Goal: Task Accomplishment & Management: Use online tool/utility

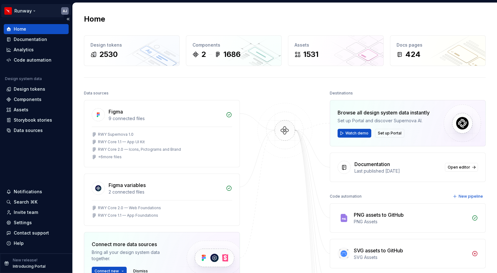
click at [45, 11] on html "Runway AJ Home Documentation Analytics Code automation Design system data Desig…" at bounding box center [248, 136] width 497 height 273
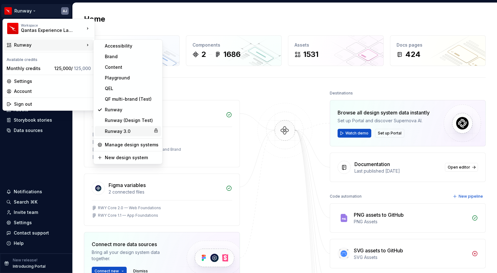
click at [133, 129] on div "Runway 3.0" at bounding box center [128, 131] width 46 height 6
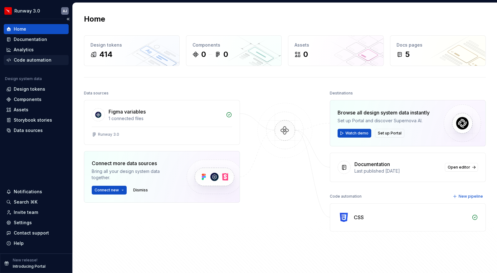
click at [31, 59] on div "Code automation" at bounding box center [33, 60] width 38 height 6
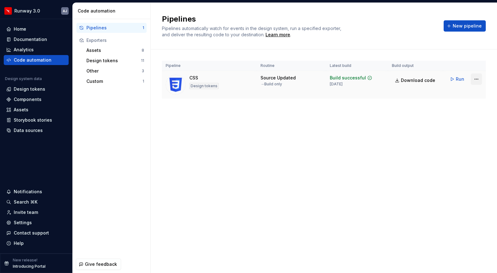
click at [477, 80] on html "Runway 3.0 AJ Home Documentation Analytics Code automation Design system data D…" at bounding box center [248, 136] width 497 height 273
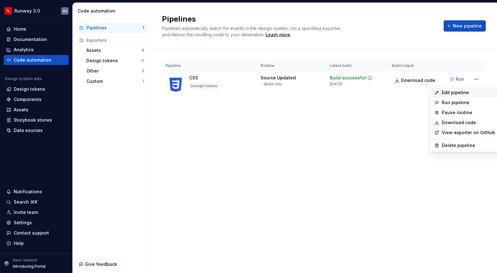
click at [452, 93] on div "Edit pipeline" at bounding box center [468, 92] width 53 height 6
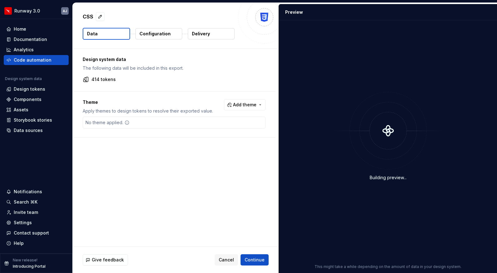
click at [164, 32] on p "Configuration" at bounding box center [155, 34] width 31 height 6
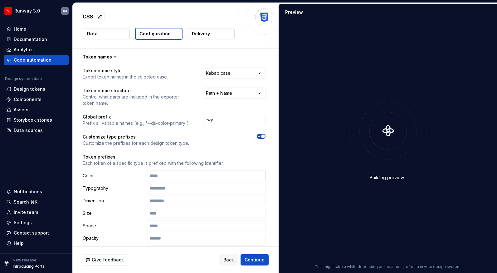
click at [188, 173] on input "text" at bounding box center [206, 175] width 119 height 11
click at [263, 139] on div at bounding box center [232, 140] width 65 height 12
click at [262, 137] on icon "button" at bounding box center [259, 136] width 5 height 4
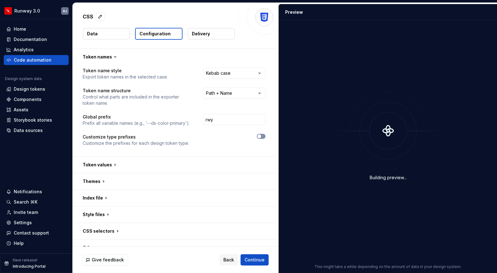
click at [261, 137] on span "button" at bounding box center [260, 136] width 4 height 4
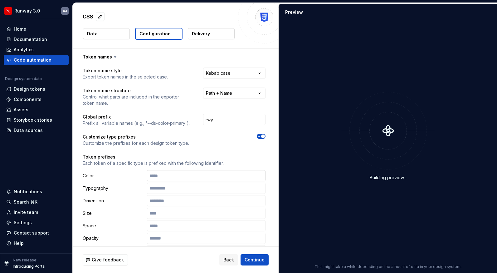
click at [228, 176] on input "text" at bounding box center [206, 175] width 119 height 11
